Goal: Task Accomplishment & Management: Complete application form

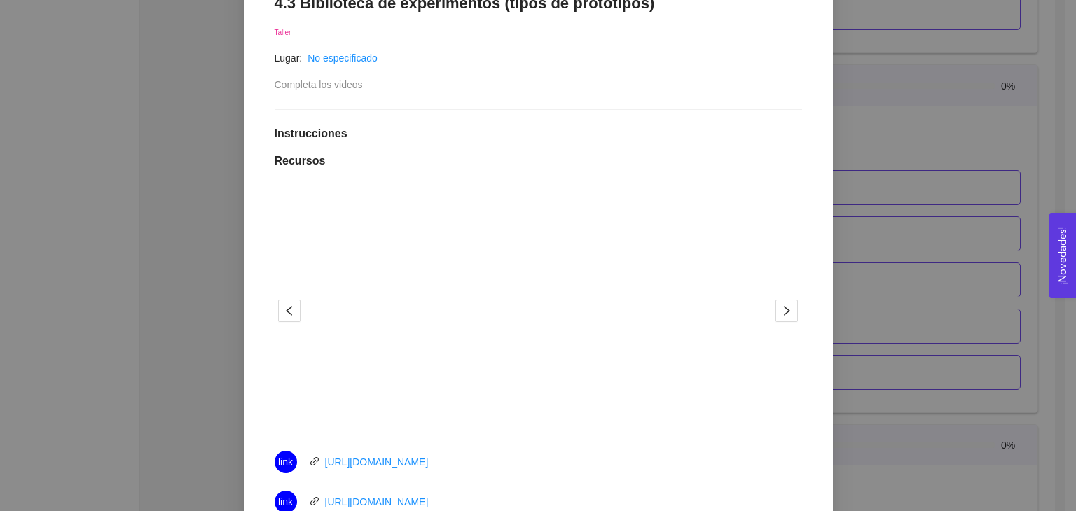
scroll to position [140, 0]
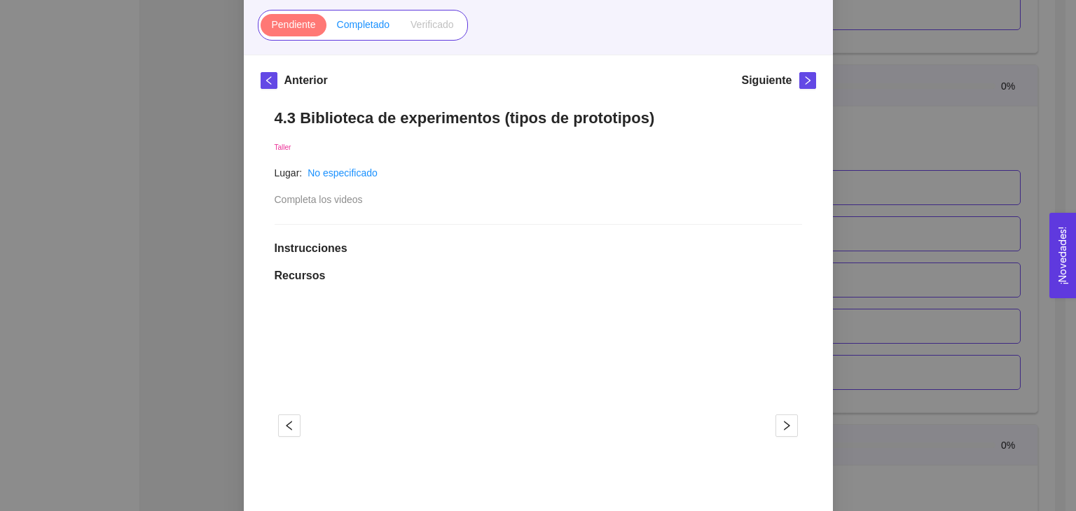
click at [363, 15] on label "Completado" at bounding box center [363, 25] width 74 height 22
click at [326, 28] on input "Completado" at bounding box center [326, 28] width 0 height 0
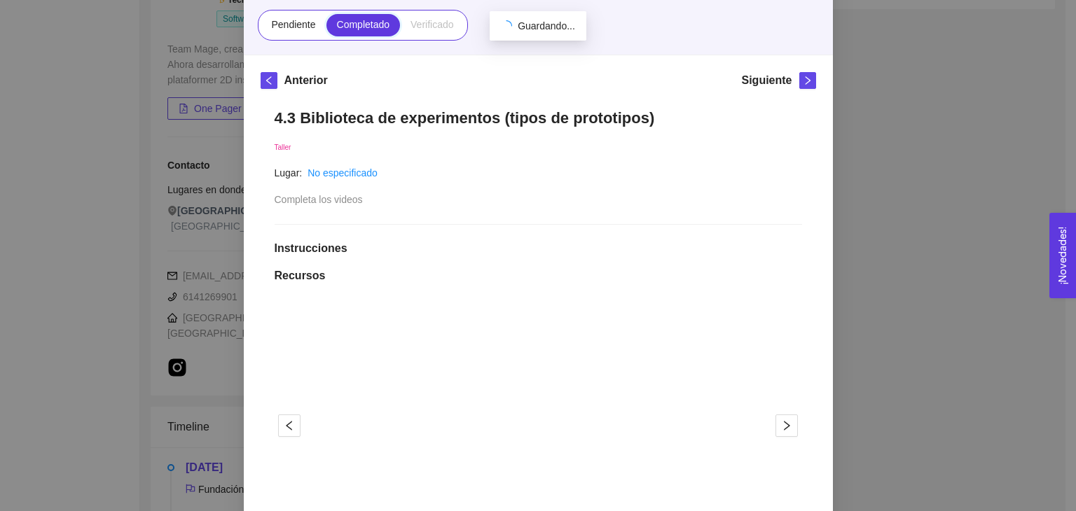
scroll to position [2241, 0]
click at [856, 289] on div "4. VALIDACIÓN DEL CLIENTE El emprendedor conoce el problema y conoce al cliente…" at bounding box center [538, 255] width 1076 height 511
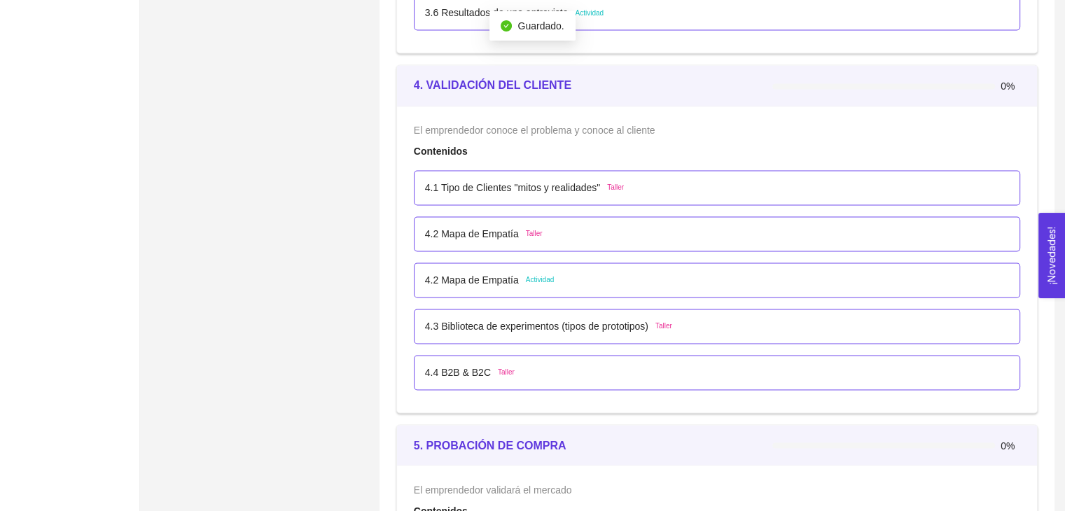
click at [541, 370] on div "4.4 B2B & B2C Taller" at bounding box center [717, 372] width 584 height 15
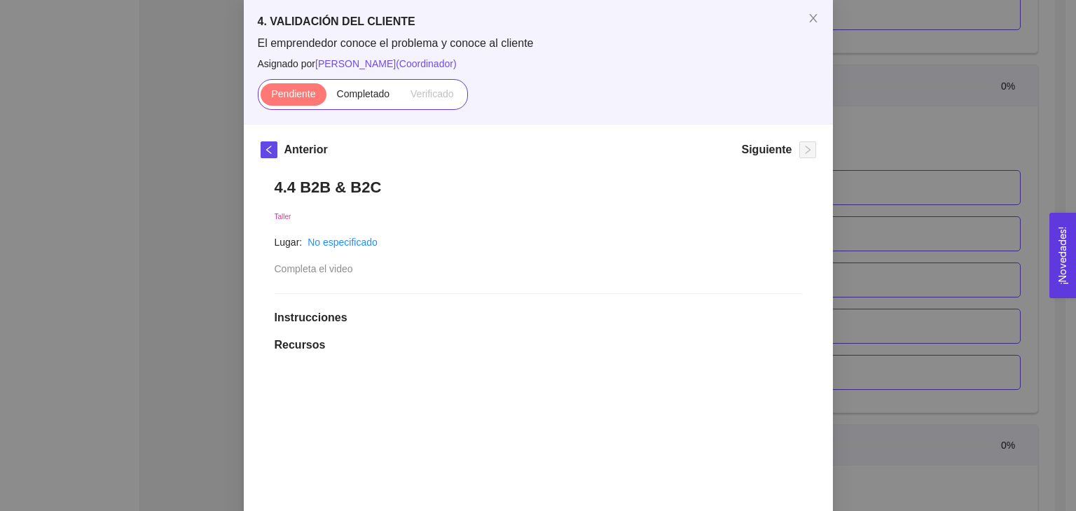
scroll to position [70, 0]
click at [362, 99] on span "Completado" at bounding box center [363, 94] width 53 height 11
click at [326, 98] on input "Completado" at bounding box center [326, 98] width 0 height 0
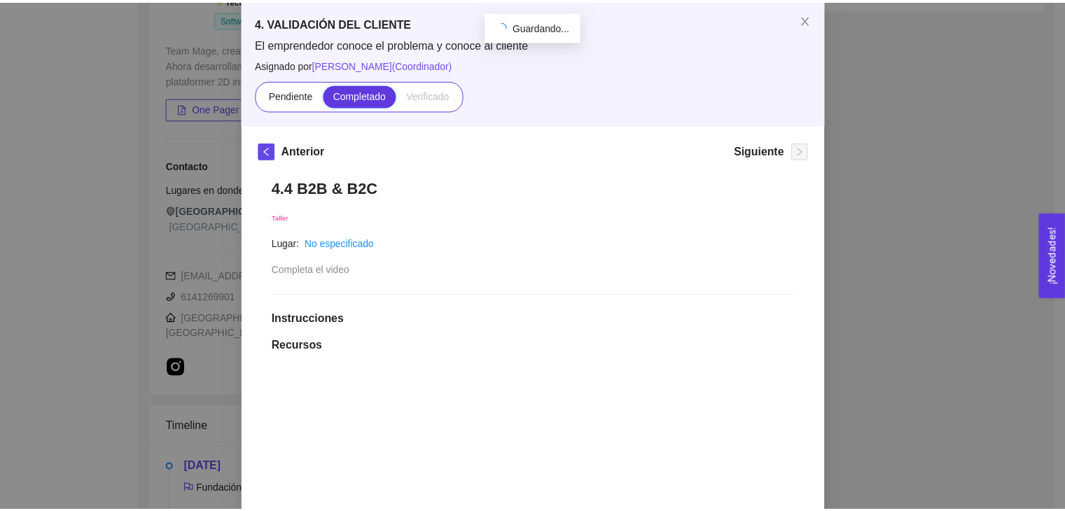
scroll to position [2241, 0]
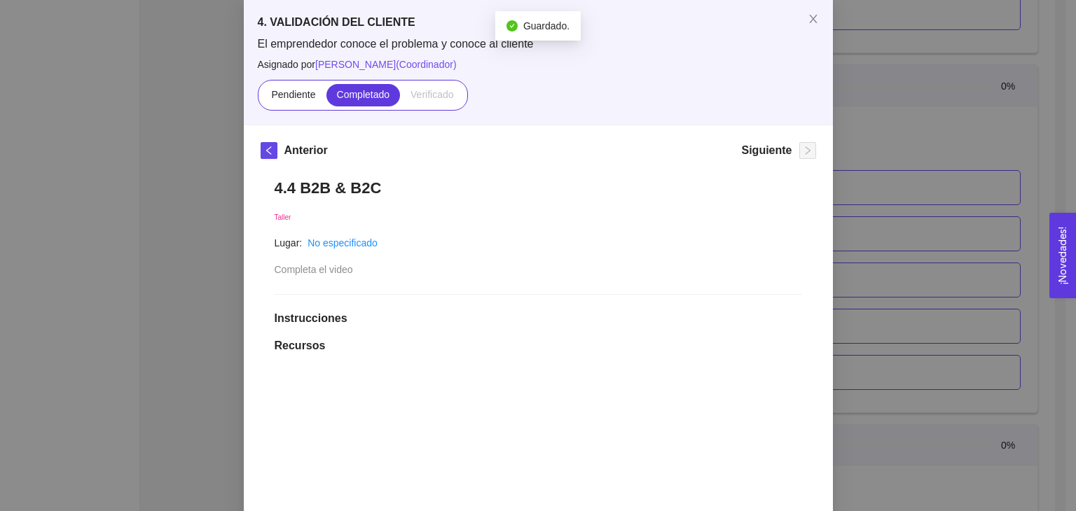
click at [854, 237] on div "4. VALIDACIÓN DEL CLIENTE El emprendedor conoce el problema y conoce al cliente…" at bounding box center [538, 255] width 1076 height 511
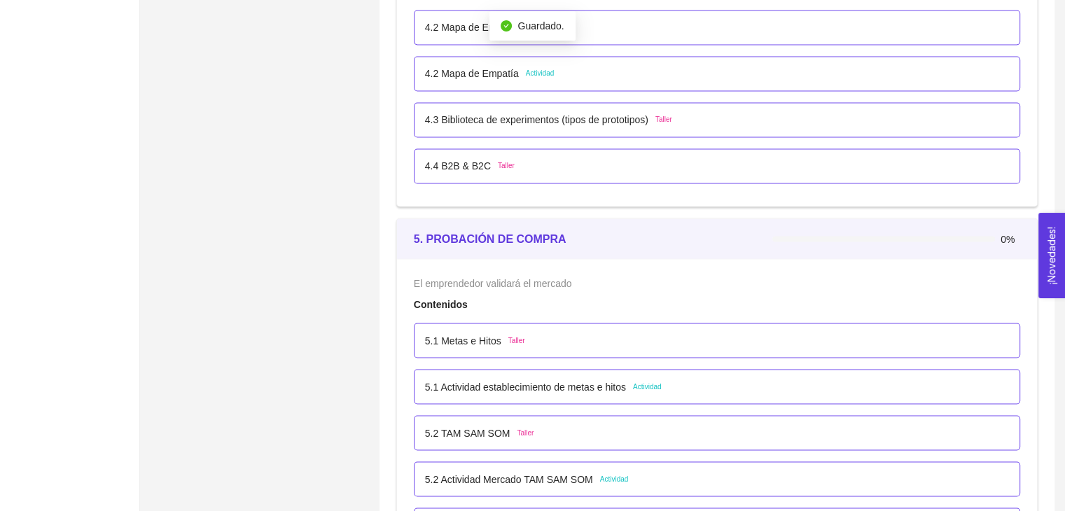
scroll to position [2451, 0]
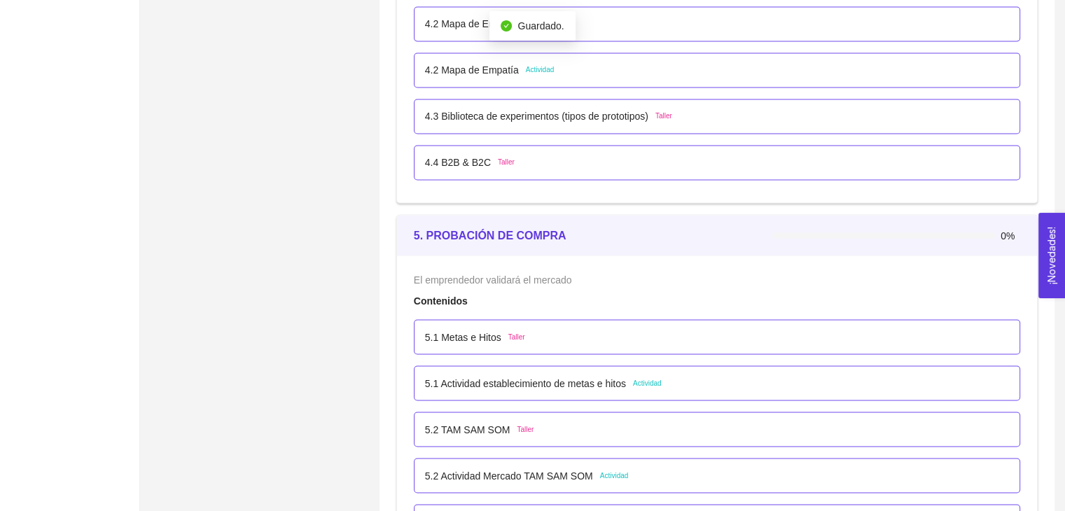
drag, startPoint x: 635, startPoint y: 258, endPoint x: 588, endPoint y: 269, distance: 48.1
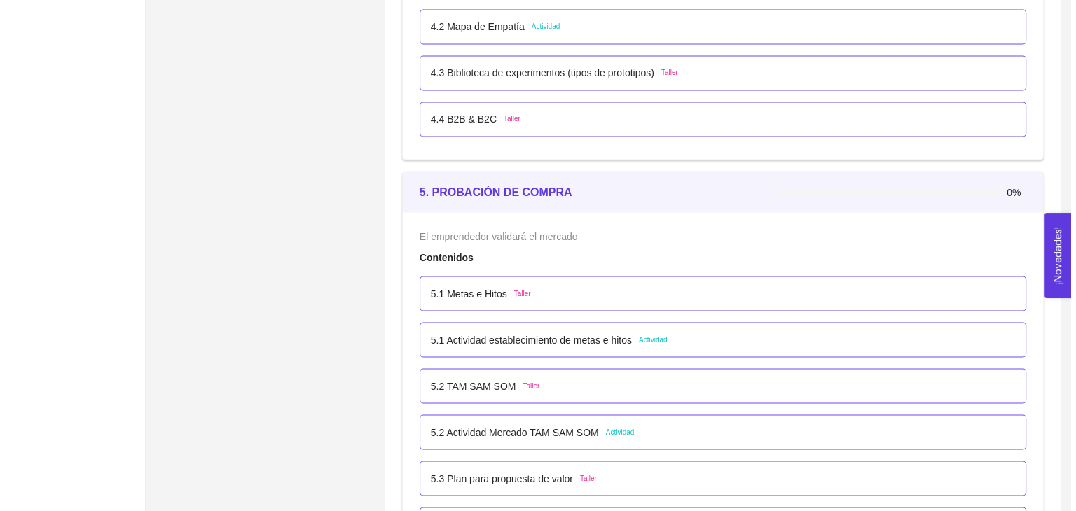
scroll to position [2495, 0]
click at [636, 279] on div "5.1 Metas e Hitos Taller" at bounding box center [717, 292] width 606 height 35
click at [633, 286] on div "5.1 Metas e Hitos Taller" at bounding box center [717, 292] width 584 height 15
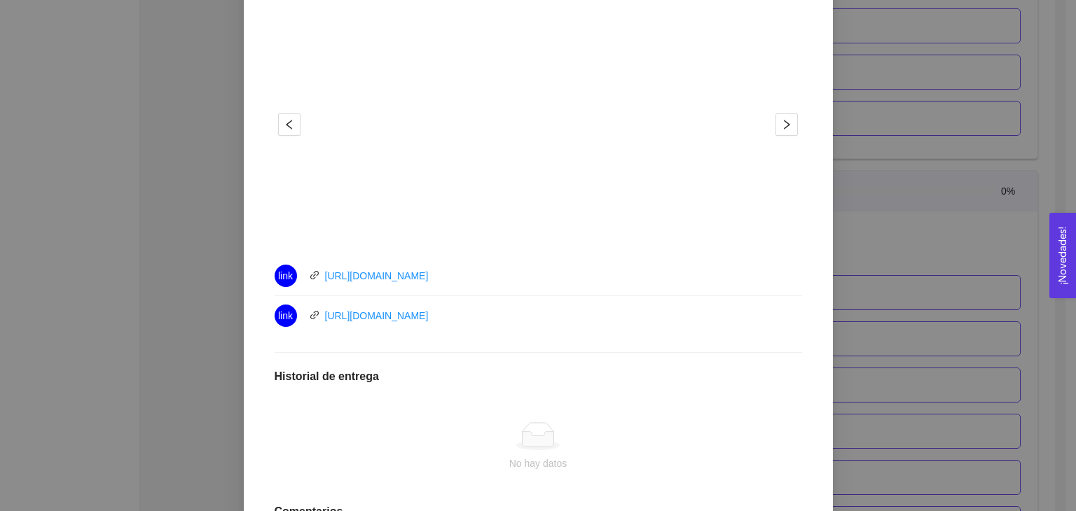
scroll to position [465, 0]
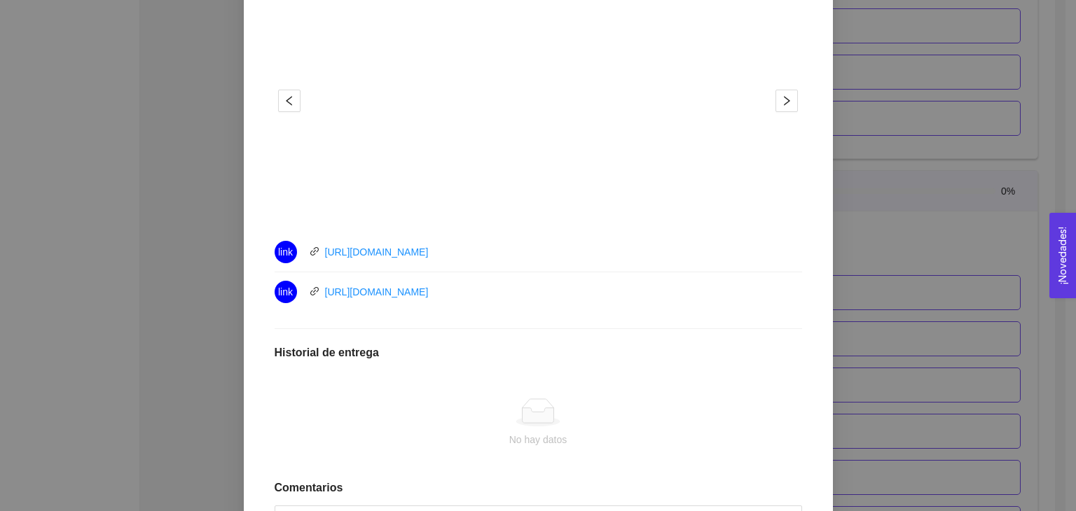
click at [978, 334] on div "5. PROBACIÓN DE COMPRA El emprendedor validará el mercado Asignado por Ana Sofi…" at bounding box center [538, 255] width 1076 height 511
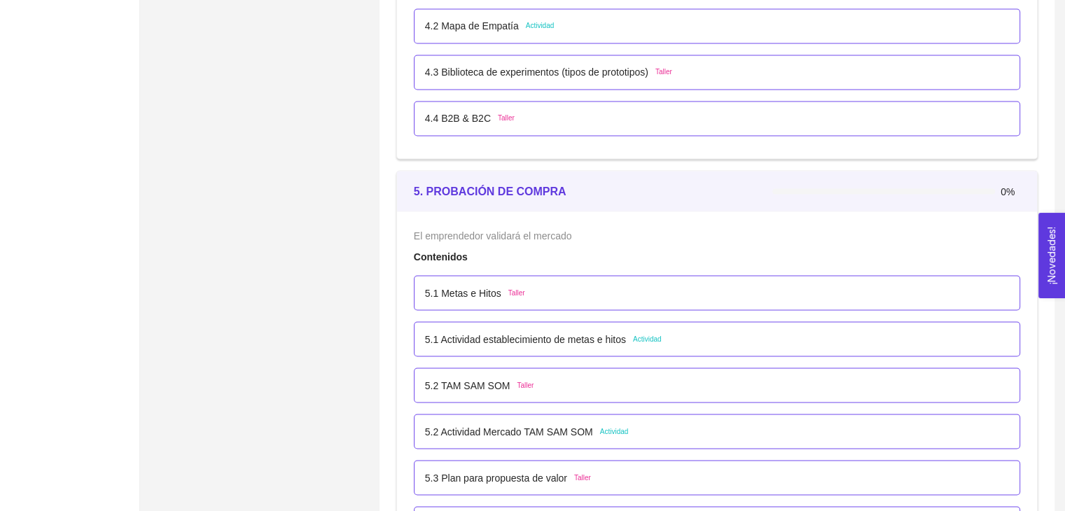
click at [539, 289] on div "5.1 Metas e Hitos Taller" at bounding box center [717, 292] width 584 height 15
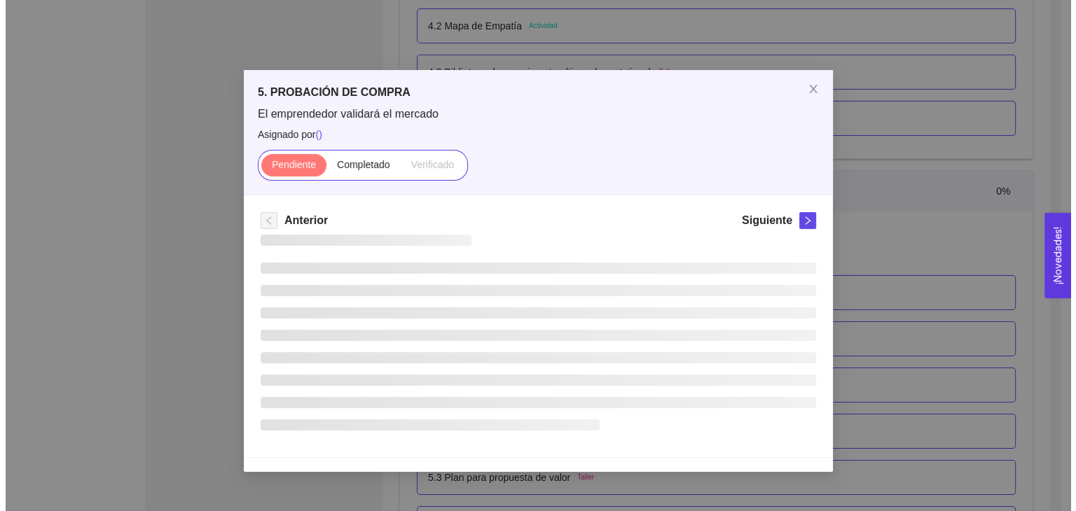
scroll to position [0, 0]
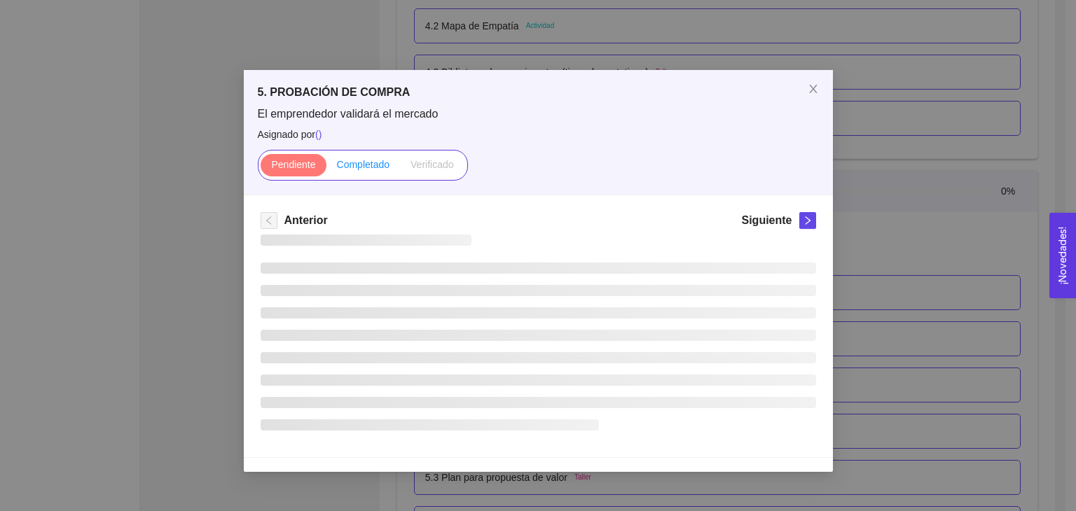
click at [356, 160] on span "Completado" at bounding box center [363, 164] width 53 height 11
click at [326, 168] on input "Completado" at bounding box center [326, 168] width 0 height 0
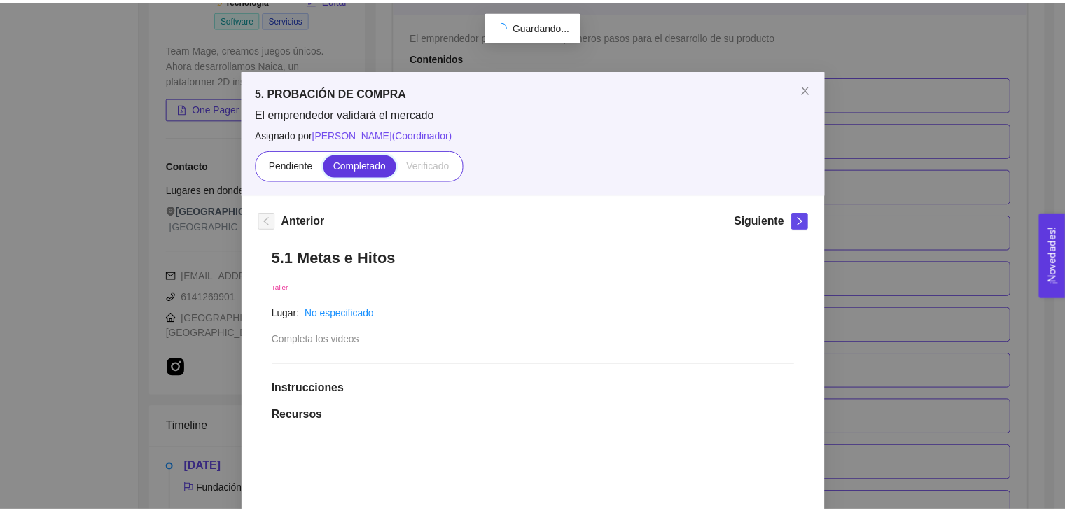
scroll to position [2495, 0]
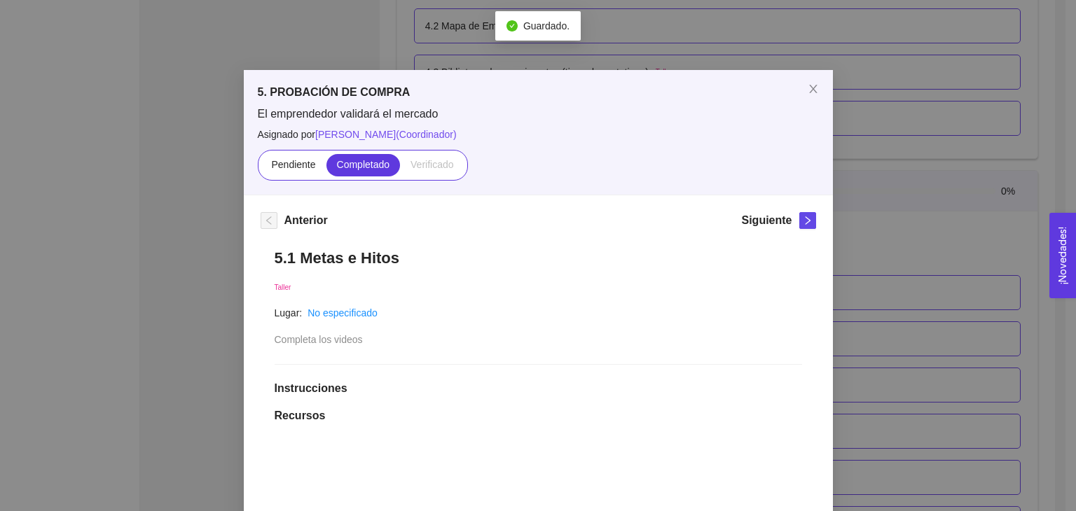
click at [887, 298] on div "5. PROBACIÓN DE COMPRA El emprendedor validará el mercado Asignado por Ana Sofi…" at bounding box center [538, 255] width 1076 height 511
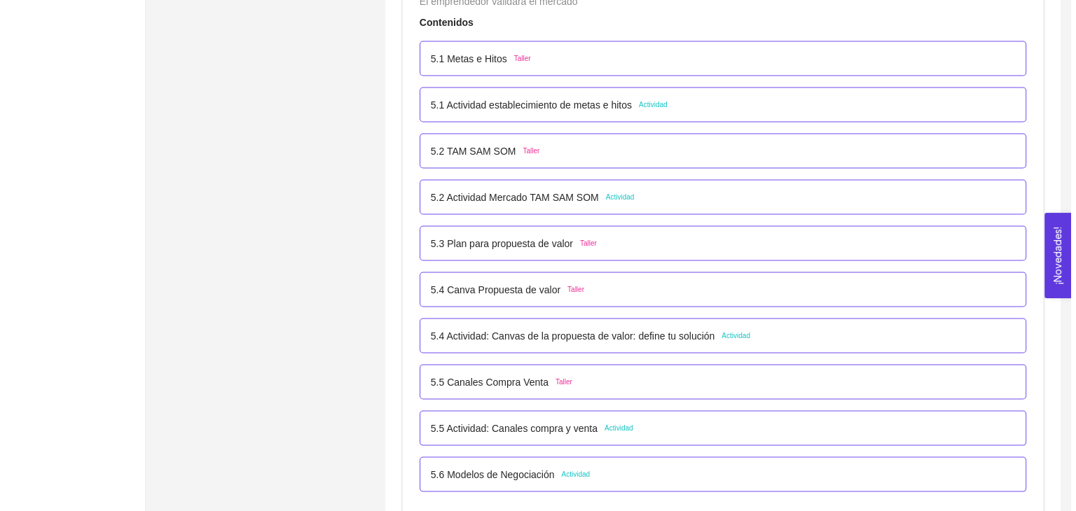
scroll to position [2705, 0]
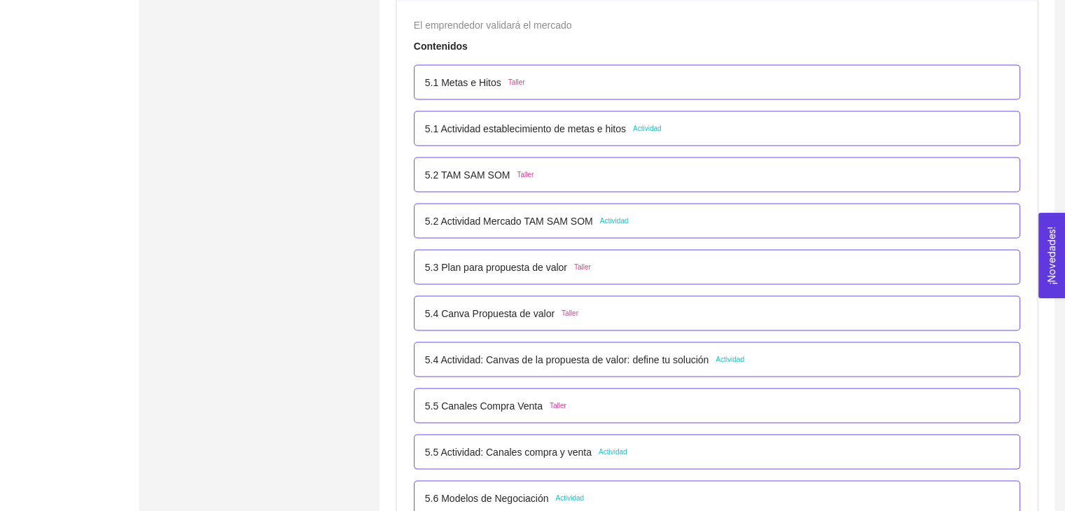
click at [713, 125] on div "5.1 Actividad establecimiento de metas e hitos Actividad" at bounding box center [717, 128] width 584 height 15
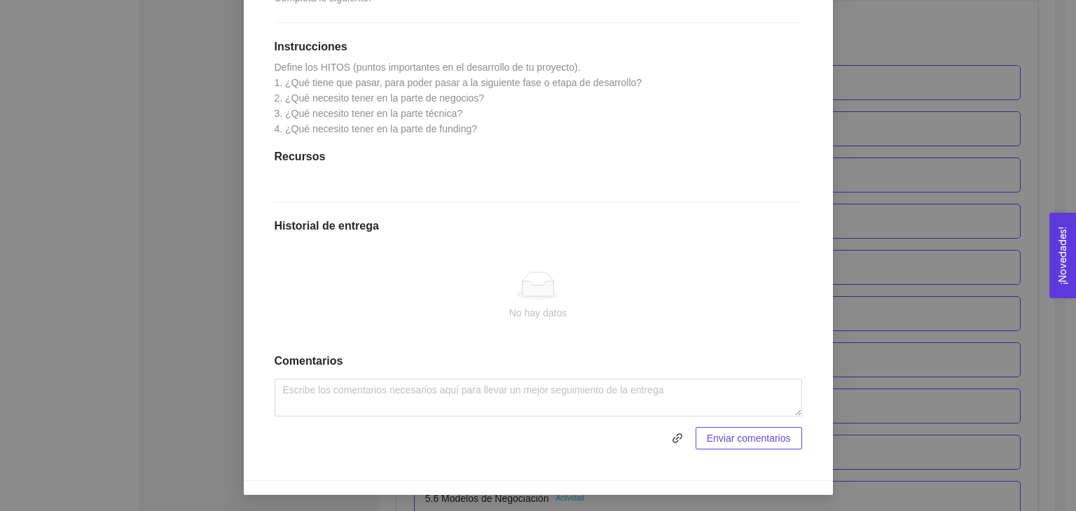
scroll to position [202, 0]
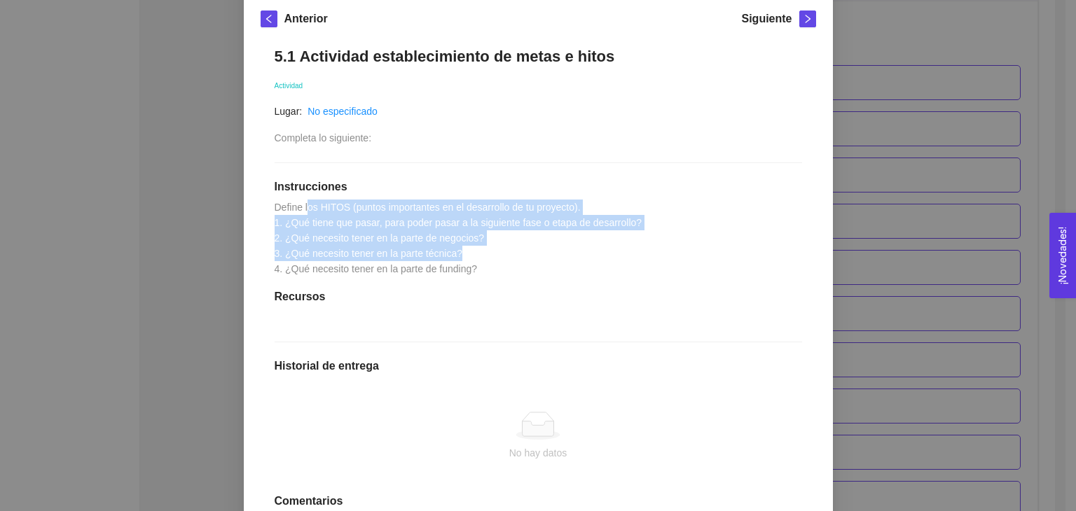
drag, startPoint x: 300, startPoint y: 211, endPoint x: 482, endPoint y: 251, distance: 185.9
click at [482, 251] on div "5.1 Actividad establecimiento de metas e hitos Actividad Lugar: No especificado…" at bounding box center [538, 318] width 555 height 571
click at [420, 224] on span "Define los HITOS (puntos importantes en el desarrollo de tu proyecto). 1. ¿Qué …" at bounding box center [459, 238] width 368 height 73
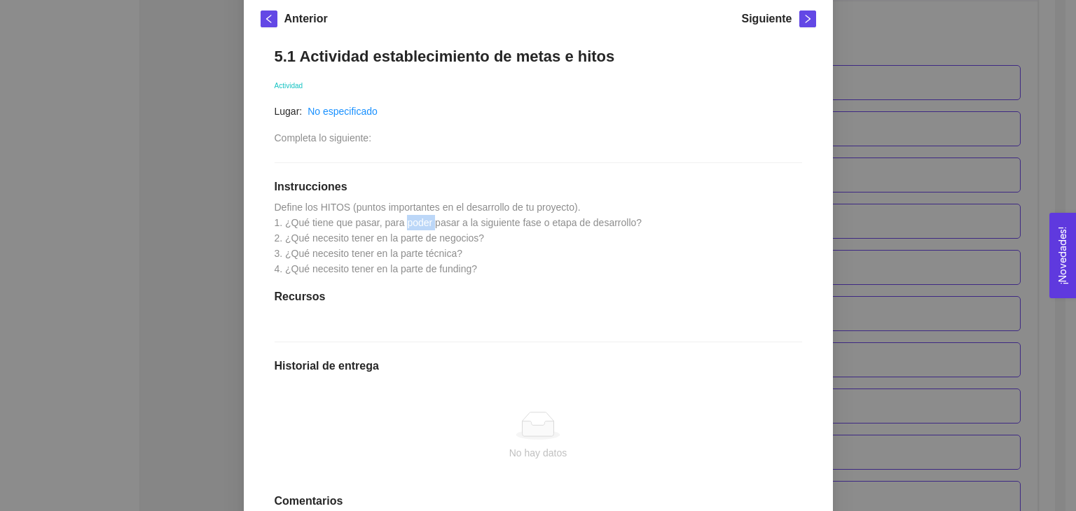
click at [420, 224] on span "Define los HITOS (puntos importantes en el desarrollo de tu proyecto). 1. ¿Qué …" at bounding box center [459, 238] width 368 height 73
click at [426, 255] on span "Define los HITOS (puntos importantes en el desarrollo de tu proyecto). 1. ¿Qué …" at bounding box center [459, 238] width 368 height 73
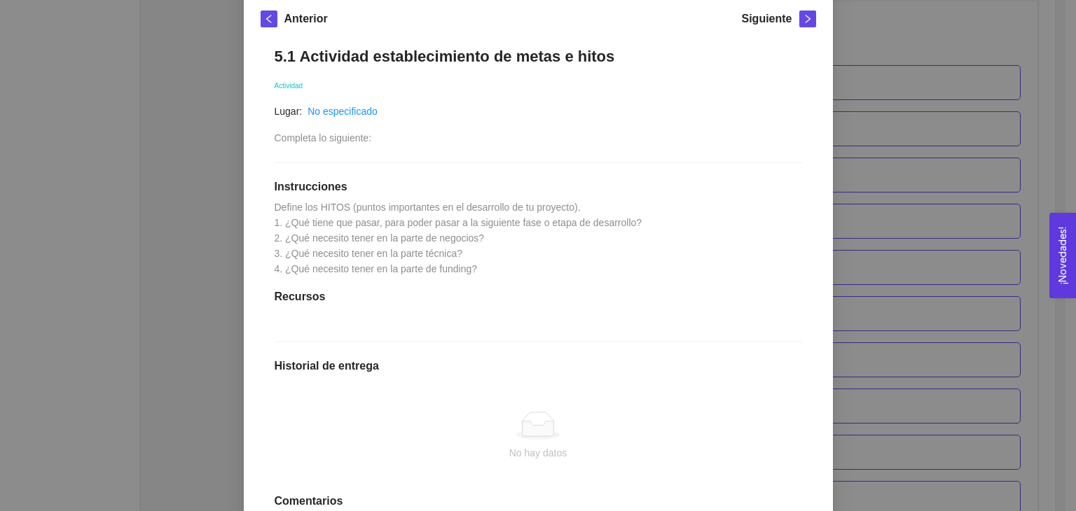
click at [409, 240] on span "Define los HITOS (puntos importantes en el desarrollo de tu proyecto). 1. ¿Qué …" at bounding box center [459, 238] width 368 height 73
click at [480, 268] on div "5.1 Actividad establecimiento de metas e hitos Actividad Lugar: No especificado…" at bounding box center [538, 318] width 555 height 571
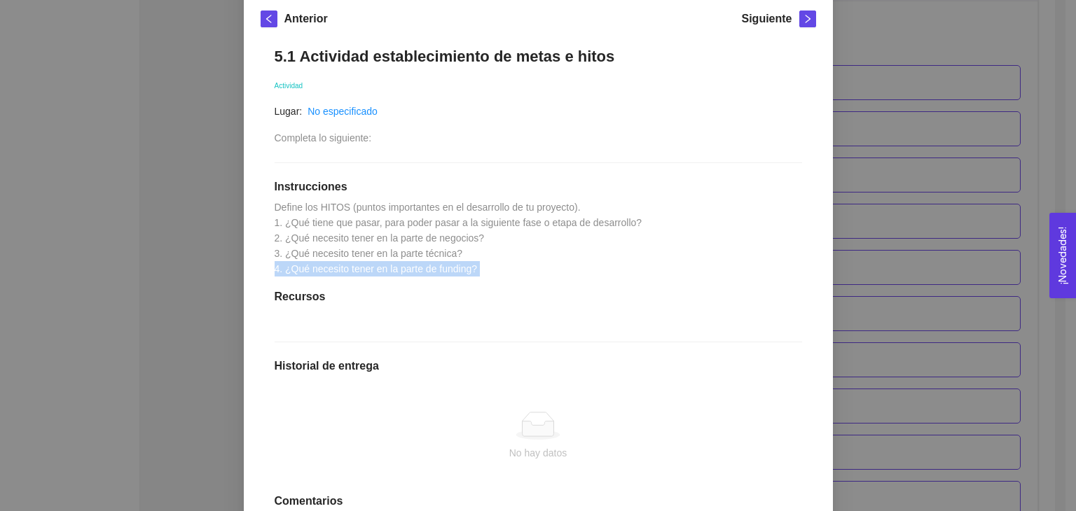
click at [480, 268] on div "5.1 Actividad establecimiento de metas e hitos Actividad Lugar: No especificado…" at bounding box center [538, 318] width 555 height 571
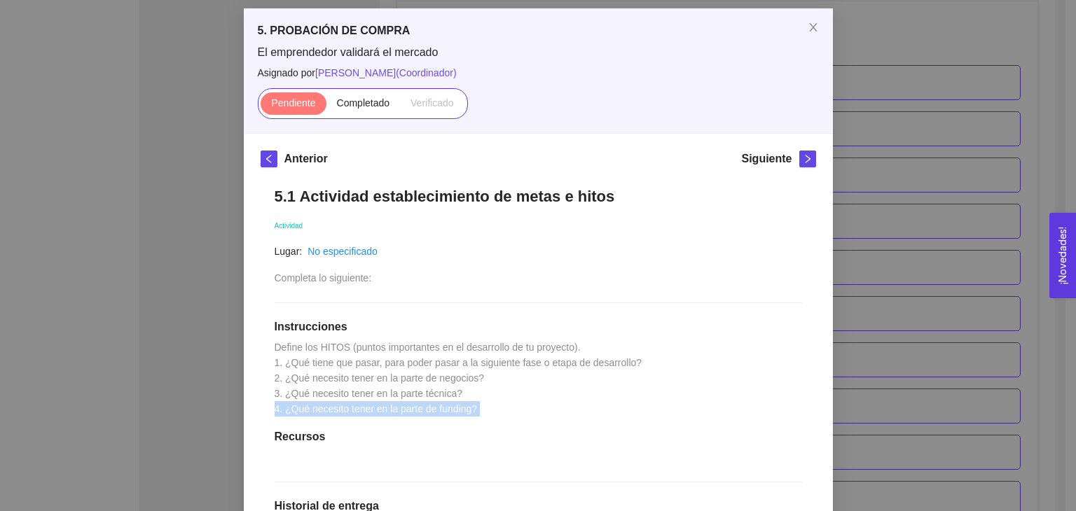
scroll to position [62, 0]
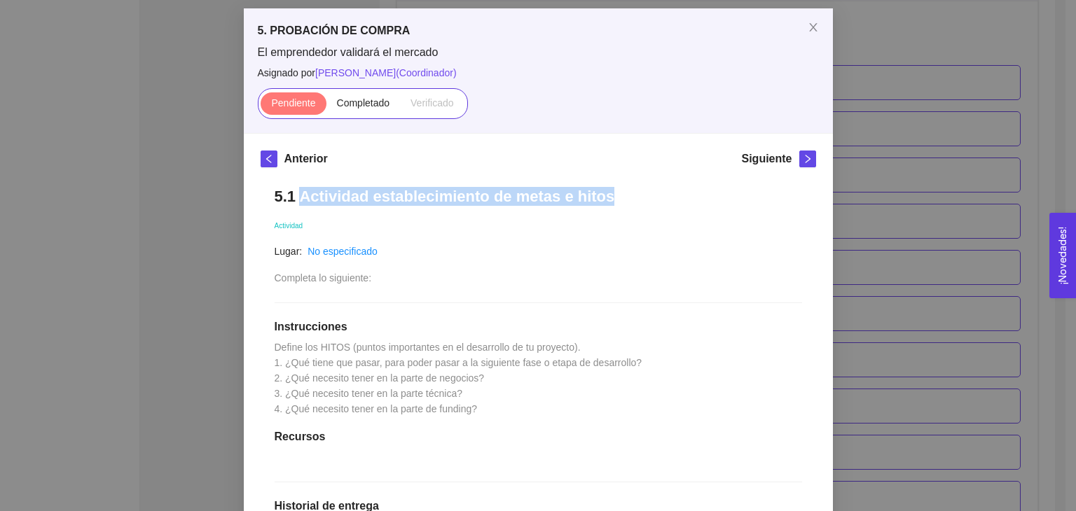
drag, startPoint x: 597, startPoint y: 188, endPoint x: 293, endPoint y: 195, distance: 304.0
click at [293, 195] on h1 "5.1 Actividad establecimiento de metas e hitos" at bounding box center [538, 196] width 527 height 19
copy h1 "Actividad establecimiento de metas e hitos"
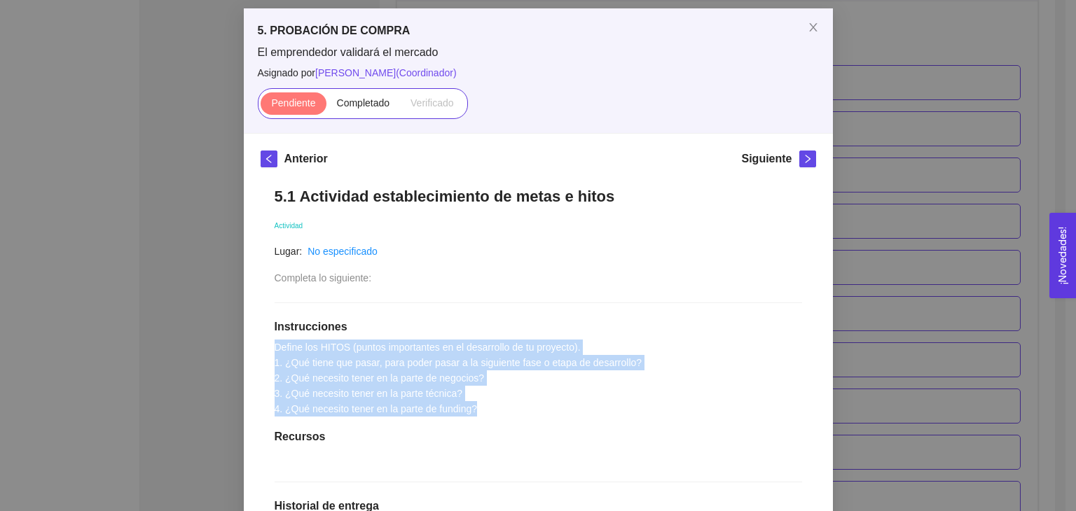
drag, startPoint x: 269, startPoint y: 345, endPoint x: 492, endPoint y: 407, distance: 231.1
click at [492, 407] on div "5.1 Actividad establecimiento de metas e hitos Actividad Lugar: No especificado…" at bounding box center [538, 458] width 555 height 571
copy span "Define los HITOS (puntos importantes en el desarrollo de tu proyecto). 1. ¿Qué …"
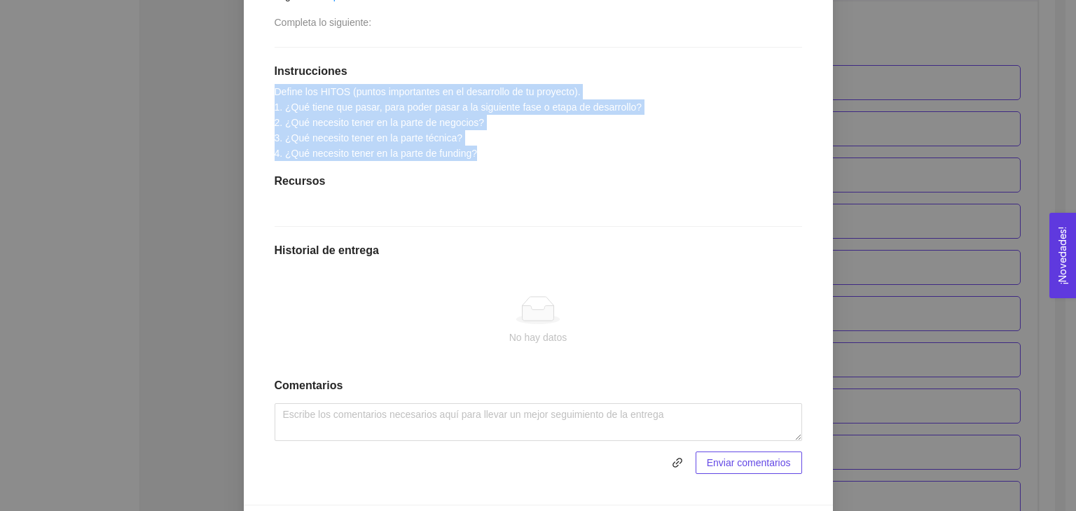
scroll to position [342, 0]
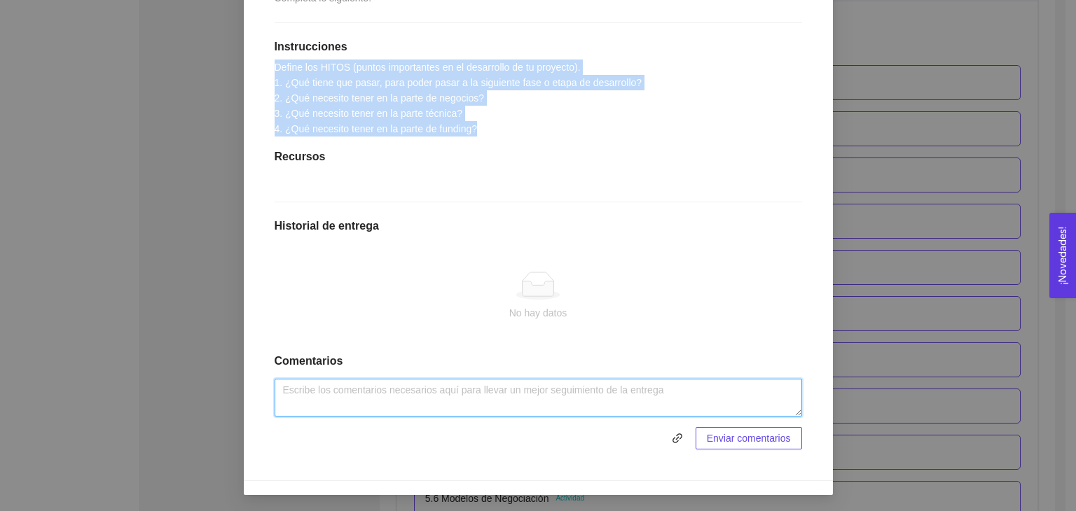
click at [497, 394] on textarea at bounding box center [538, 398] width 527 height 38
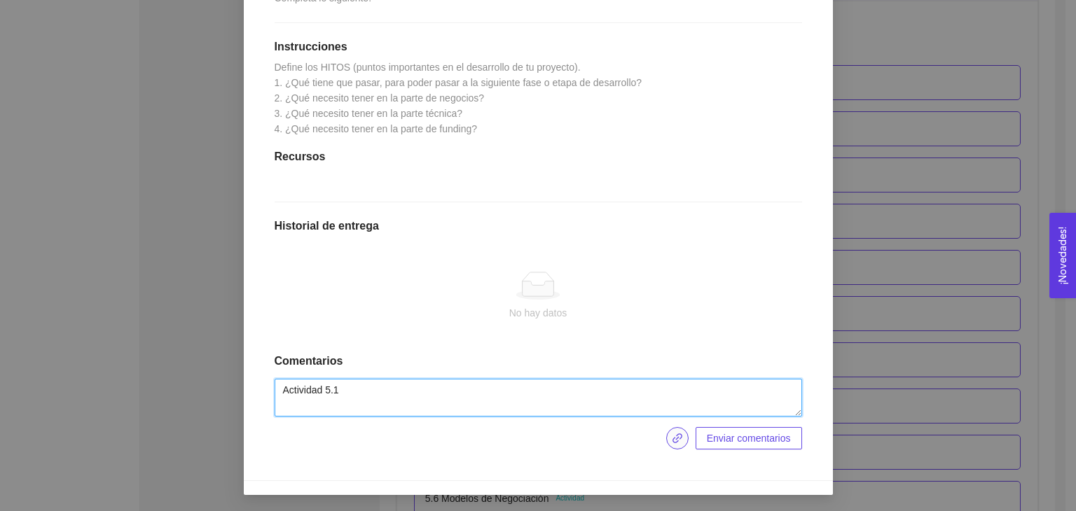
type textarea "Actividad 5.1"
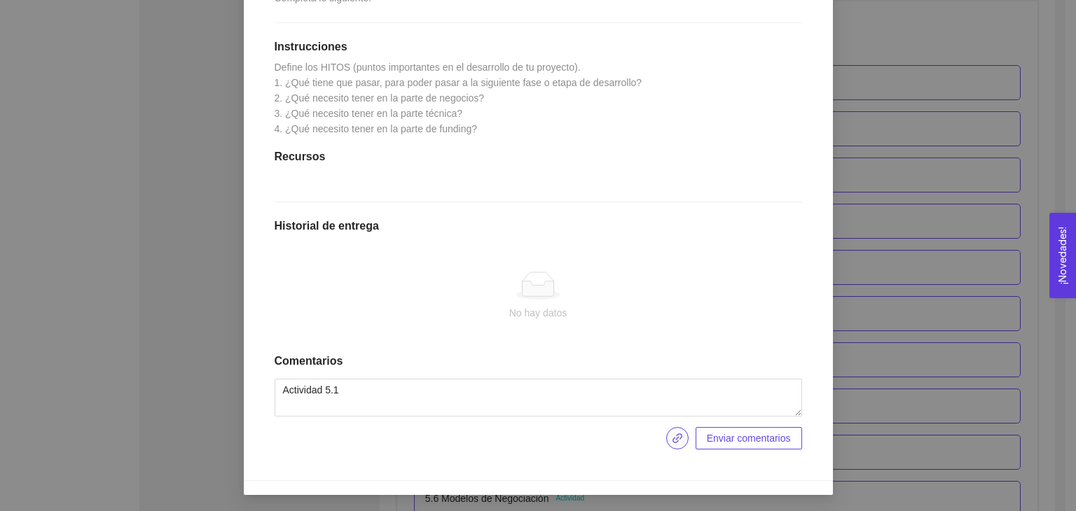
click at [672, 434] on icon "link" at bounding box center [677, 438] width 11 height 11
click at [726, 447] on button "Enviar entregables" at bounding box center [749, 438] width 104 height 22
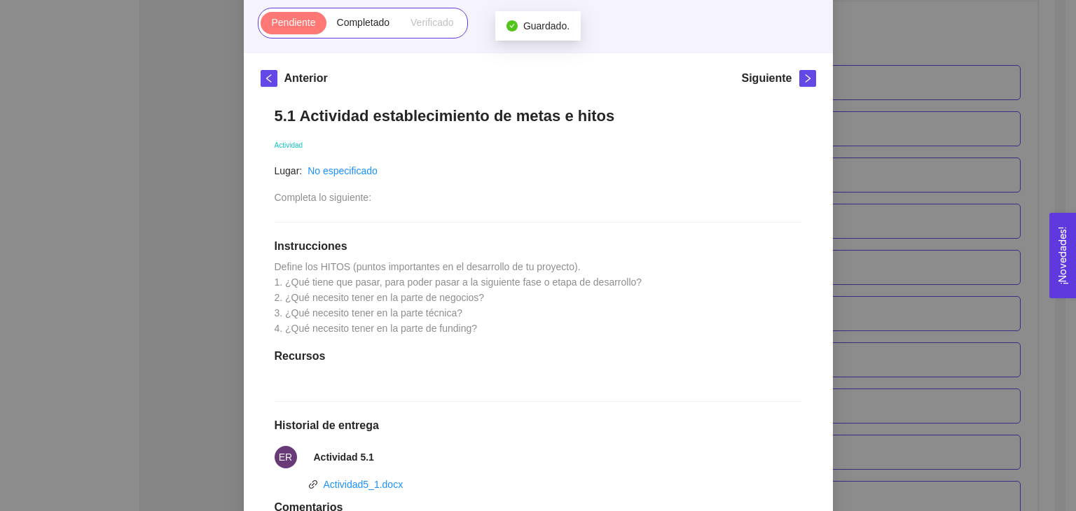
scroll to position [0, 0]
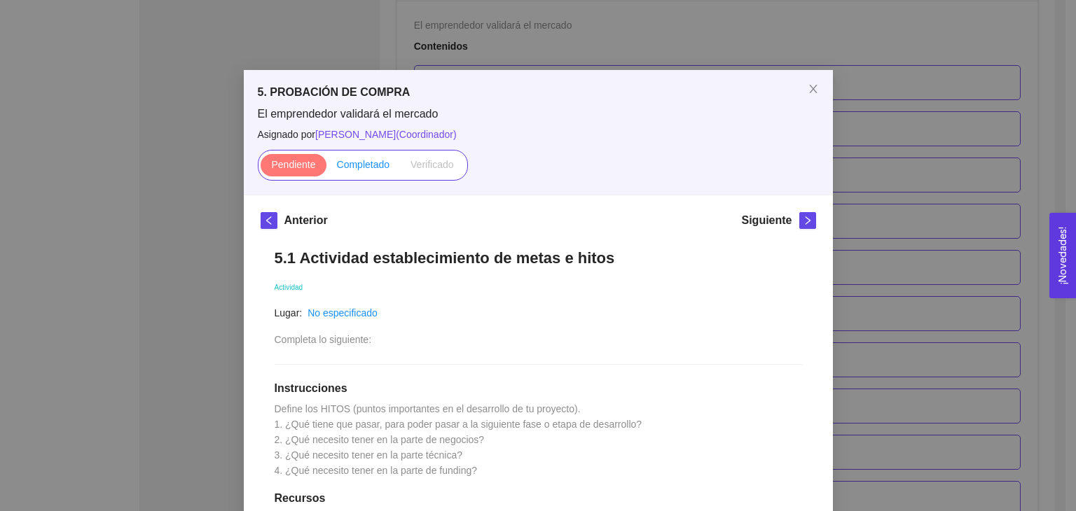
click at [337, 162] on span "Completado" at bounding box center [363, 164] width 53 height 11
click at [326, 168] on input "Completado" at bounding box center [326, 168] width 0 height 0
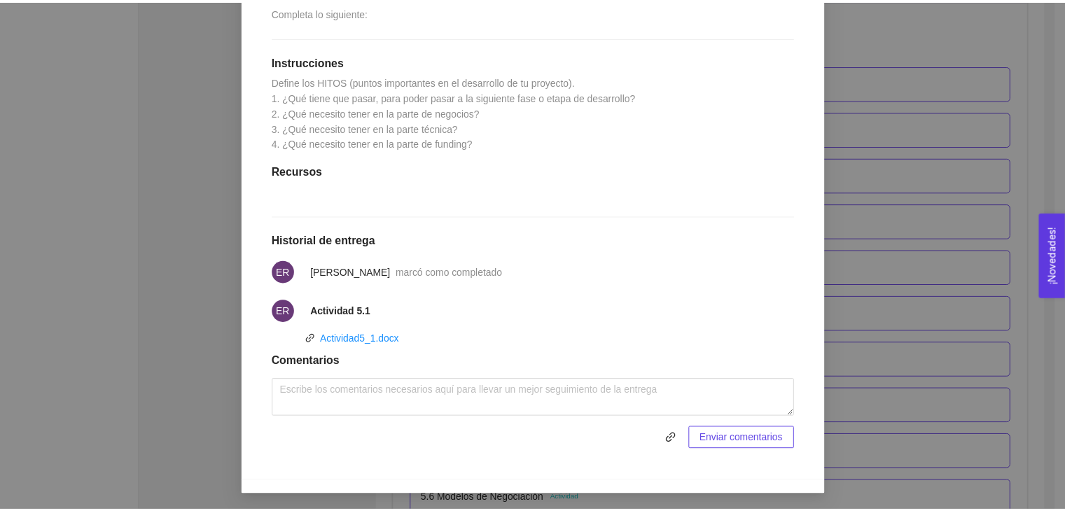
scroll to position [48, 0]
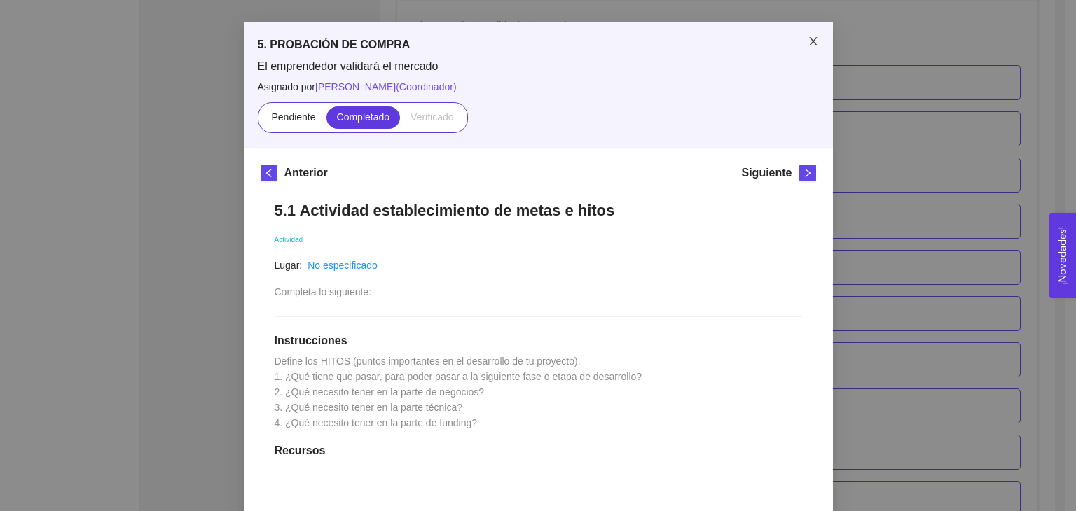
click at [809, 38] on icon "close" at bounding box center [813, 41] width 8 height 8
